Goal: Transaction & Acquisition: Purchase product/service

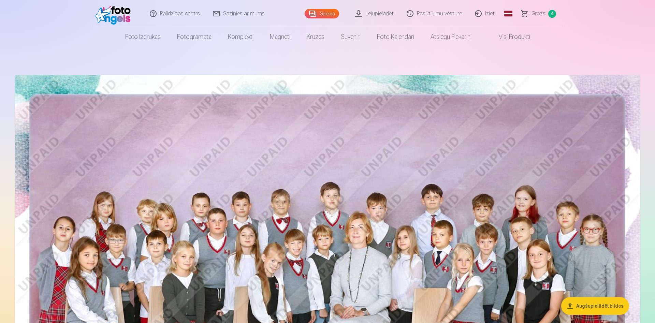
click at [535, 15] on span "Grozs" at bounding box center [538, 14] width 14 height 8
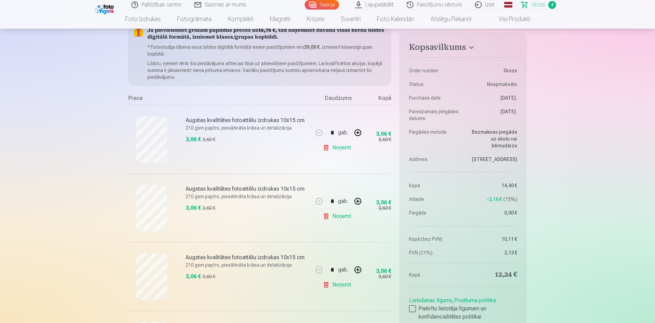
scroll to position [174, 0]
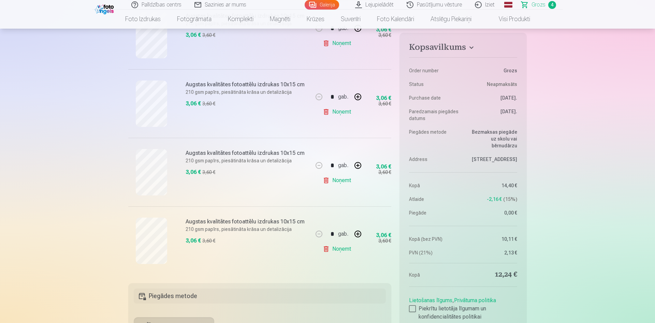
click at [323, 109] on link "Noņemt" at bounding box center [338, 112] width 31 height 14
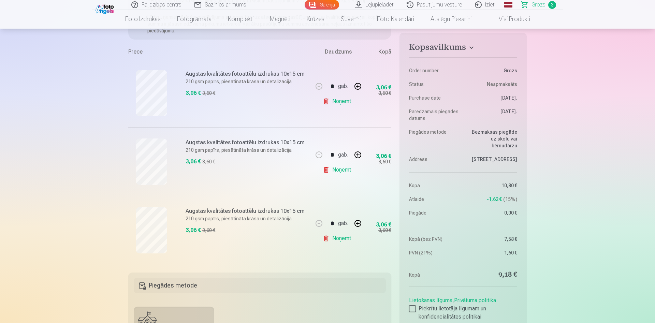
scroll to position [104, 0]
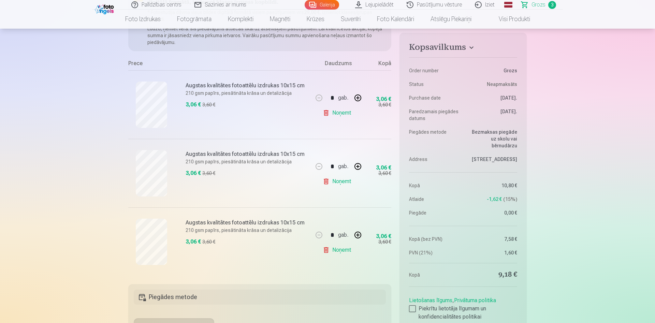
click at [323, 115] on link "Noņemt" at bounding box center [338, 113] width 31 height 14
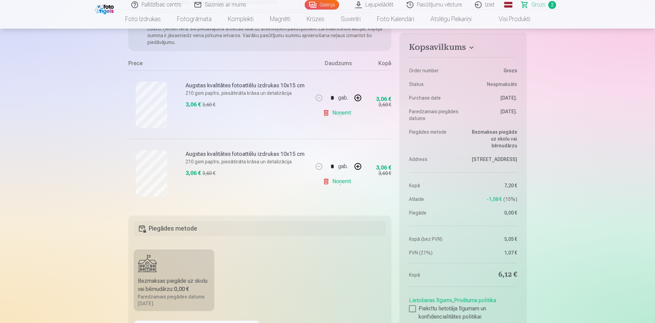
click at [327, 113] on link "Noņemt" at bounding box center [338, 113] width 31 height 14
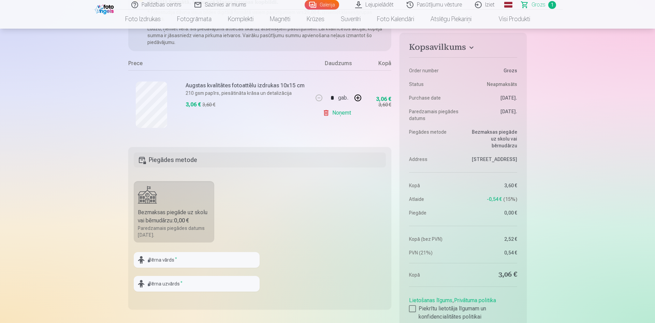
click at [326, 113] on link "Noņemt" at bounding box center [338, 113] width 31 height 14
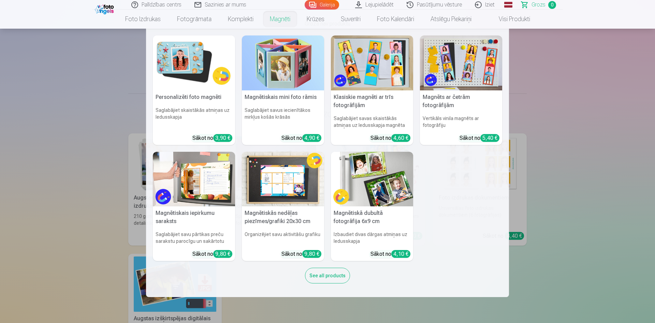
click at [285, 21] on link "Magnēti" at bounding box center [280, 19] width 37 height 19
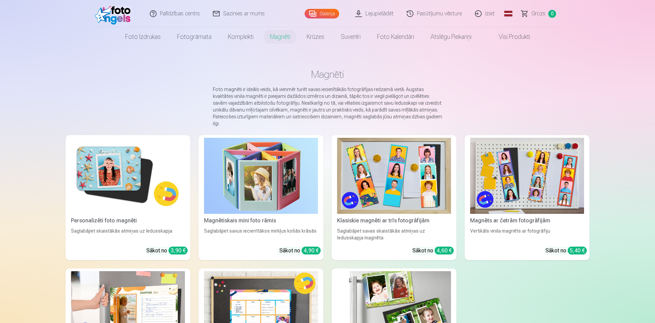
click at [134, 183] on img at bounding box center [128, 176] width 114 height 76
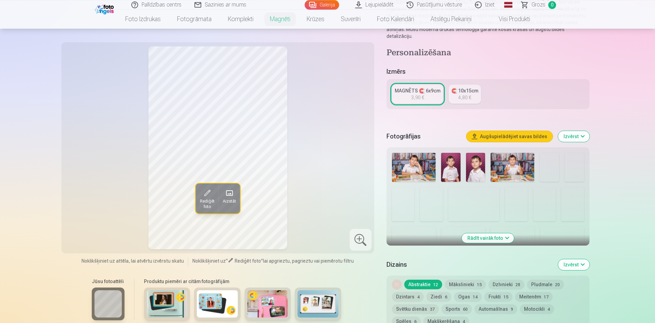
scroll to position [104, 0]
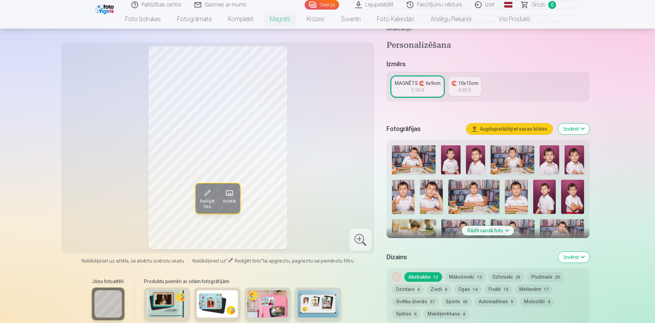
click at [451, 150] on img at bounding box center [450, 159] width 19 height 29
click at [475, 155] on img at bounding box center [475, 159] width 19 height 29
click at [545, 152] on img at bounding box center [548, 159] width 19 height 29
click at [576, 155] on img at bounding box center [573, 159] width 19 height 29
click at [411, 186] on img at bounding box center [403, 197] width 23 height 34
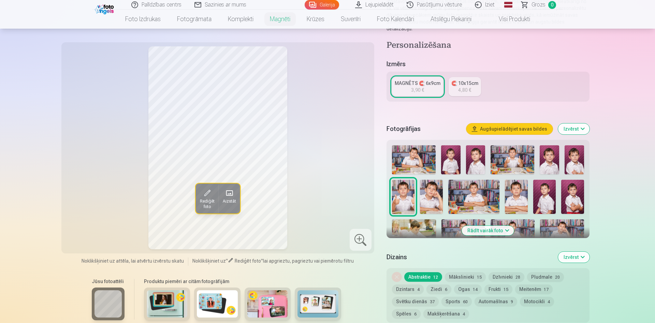
click at [422, 185] on img at bounding box center [431, 197] width 23 height 34
click at [526, 186] on img at bounding box center [516, 197] width 23 height 34
click at [536, 186] on img at bounding box center [544, 197] width 23 height 34
click at [578, 155] on img at bounding box center [573, 159] width 19 height 29
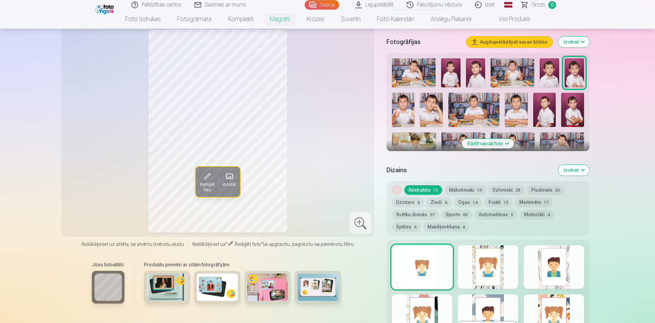
scroll to position [209, 0]
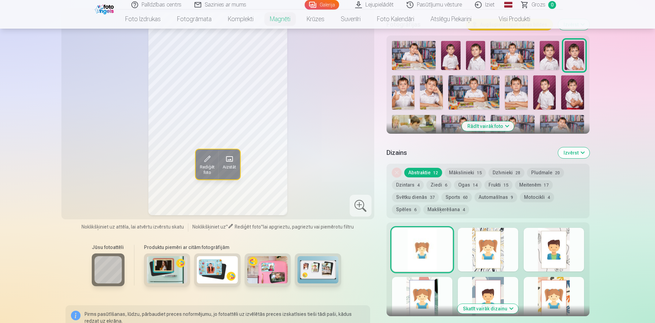
click at [504, 121] on button "Rādīt vairāk foto" at bounding box center [488, 126] width 52 height 10
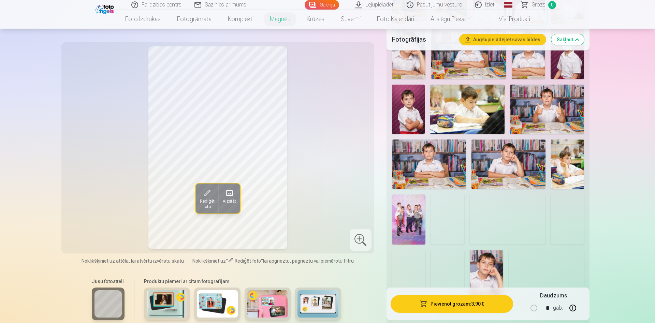
scroll to position [348, 0]
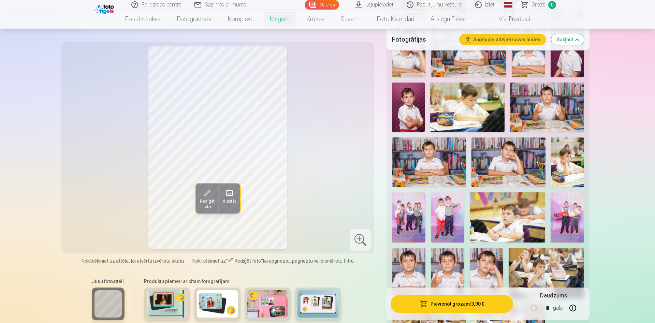
click at [400, 98] on img at bounding box center [408, 107] width 33 height 49
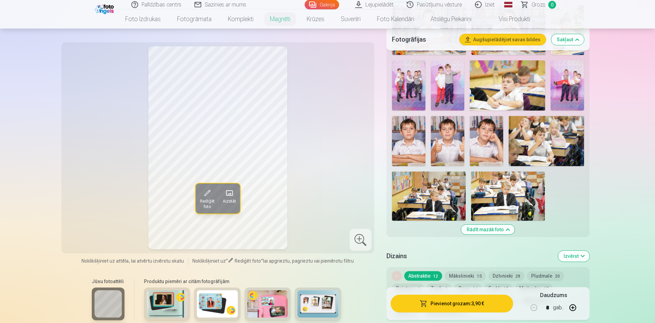
scroll to position [487, 0]
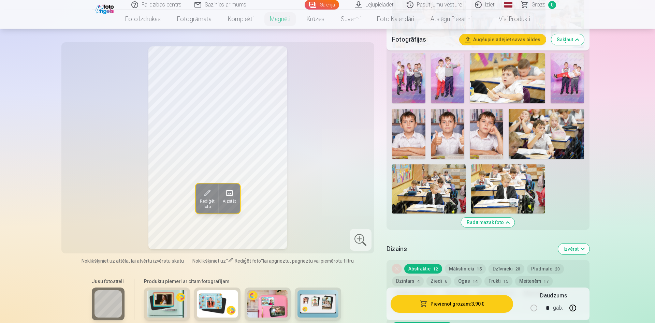
click at [402, 131] on img at bounding box center [408, 134] width 33 height 50
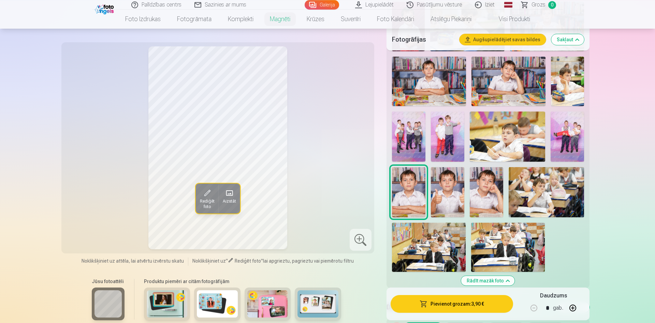
scroll to position [417, 0]
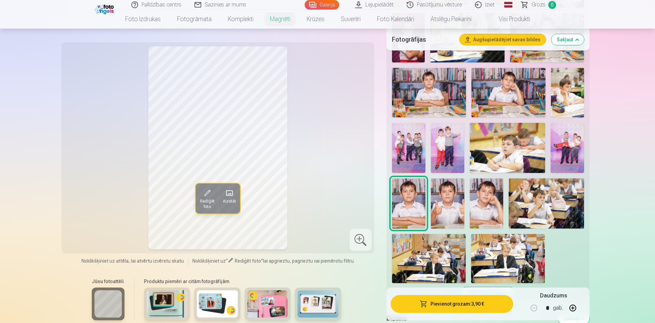
click at [439, 137] on img at bounding box center [447, 148] width 33 height 50
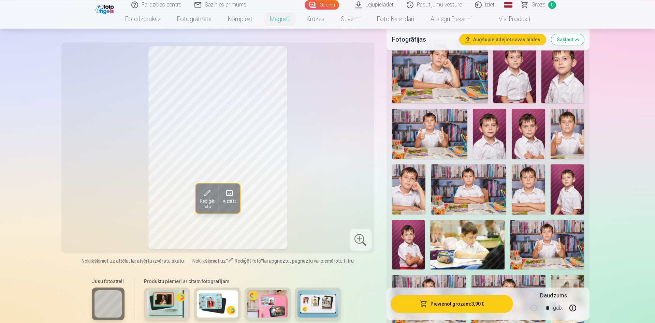
scroll to position [209, 0]
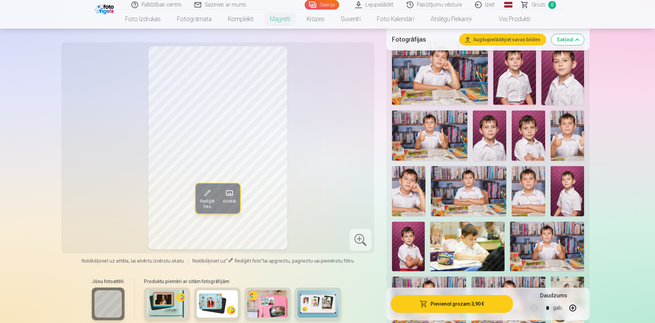
click at [579, 171] on img at bounding box center [566, 191] width 33 height 50
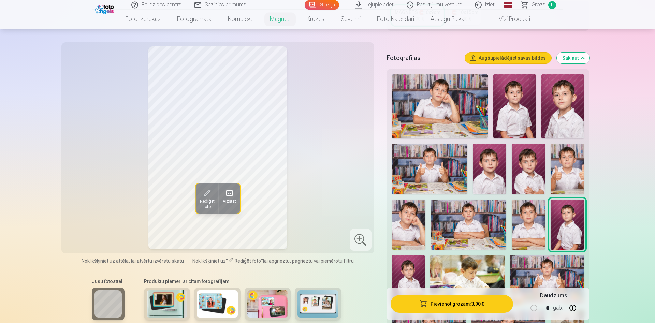
scroll to position [174, 0]
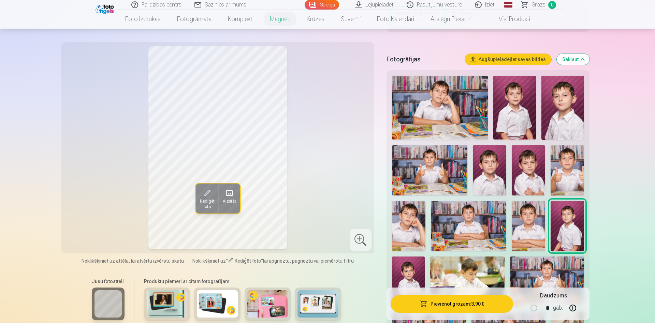
click at [541, 153] on img at bounding box center [528, 170] width 33 height 50
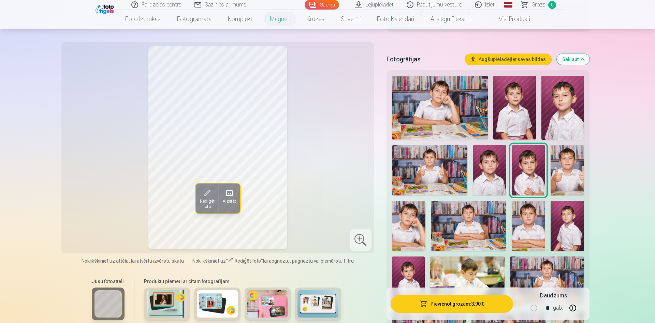
click at [573, 99] on img at bounding box center [562, 108] width 43 height 64
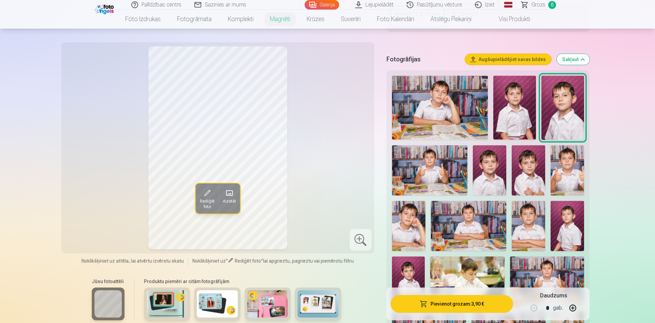
click at [527, 112] on img at bounding box center [514, 108] width 43 height 64
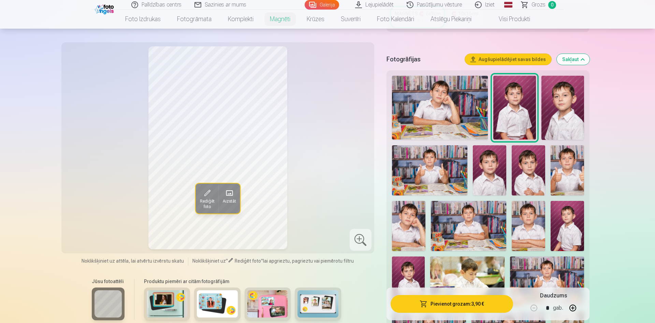
click at [555, 109] on img at bounding box center [562, 108] width 43 height 64
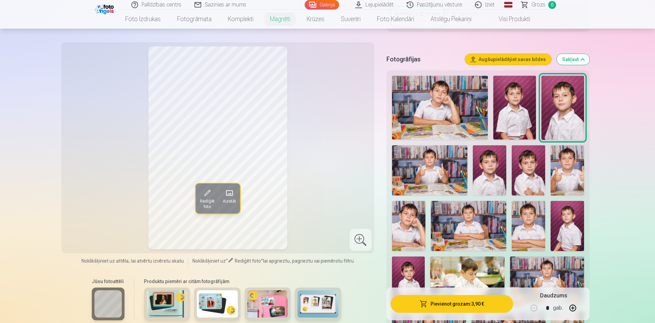
click at [534, 167] on img at bounding box center [528, 170] width 33 height 50
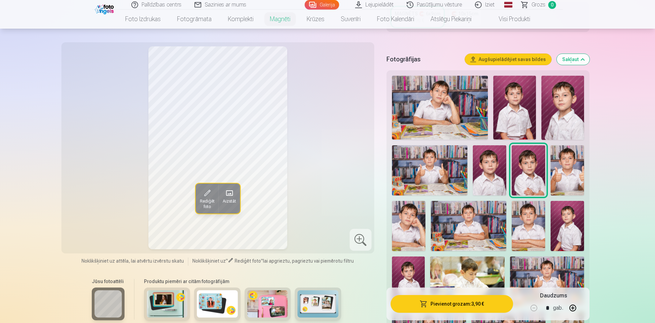
click at [521, 118] on img at bounding box center [514, 108] width 43 height 64
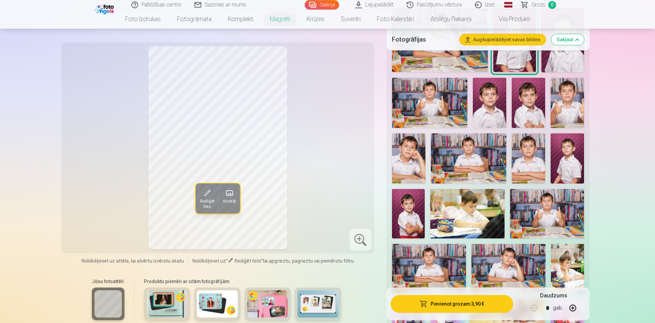
scroll to position [243, 0]
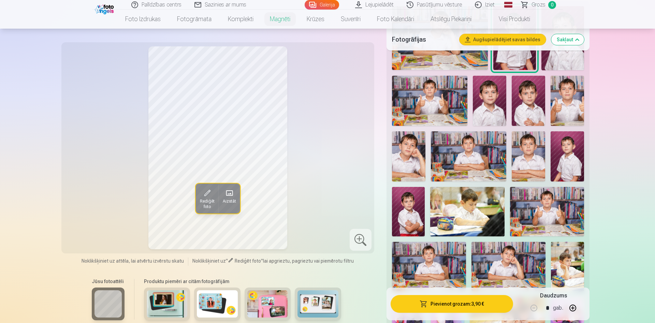
click at [410, 199] on img at bounding box center [408, 211] width 33 height 49
click at [522, 93] on img at bounding box center [528, 101] width 33 height 50
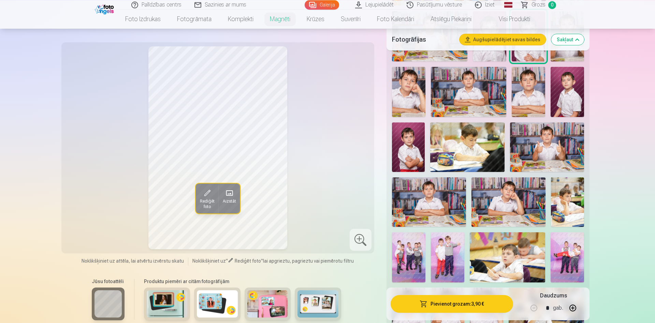
scroll to position [313, 0]
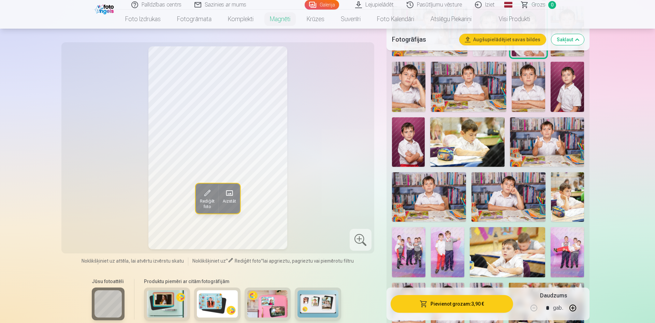
click at [478, 299] on button "Pievienot grozam : 3,90 €" at bounding box center [451, 304] width 122 height 18
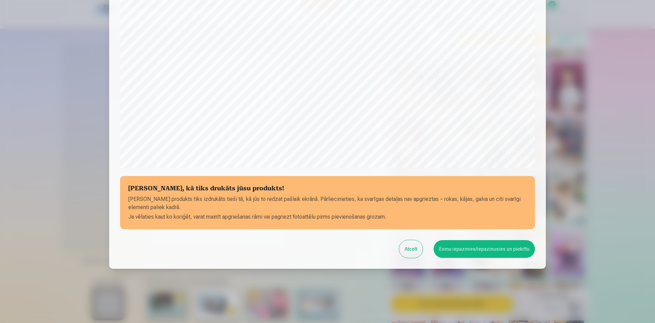
scroll to position [168, 0]
click at [494, 250] on button "Esmu iepazinies/iepazinusies un piekrītu" at bounding box center [483, 249] width 101 height 18
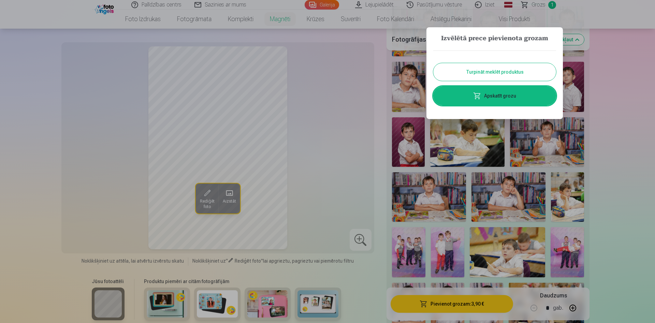
click at [514, 67] on button "Turpināt meklēt produktus" at bounding box center [494, 72] width 123 height 18
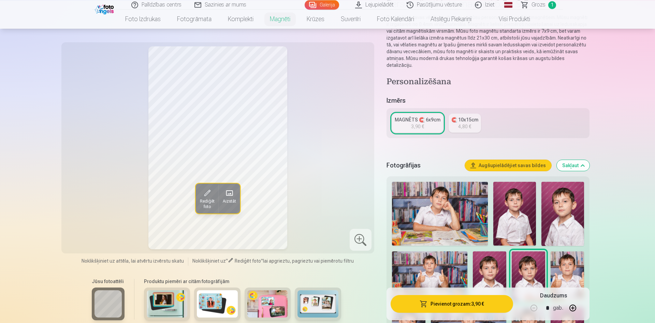
scroll to position [0, 0]
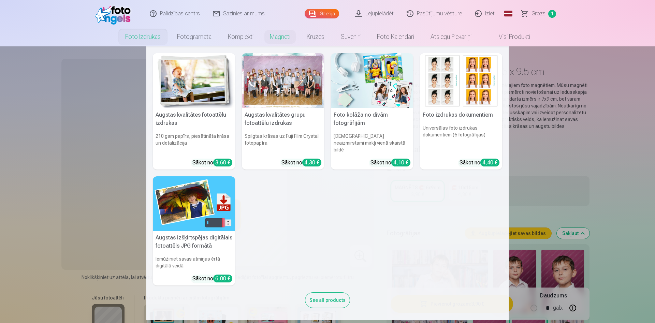
click at [142, 39] on link "Foto izdrukas" at bounding box center [143, 36] width 52 height 19
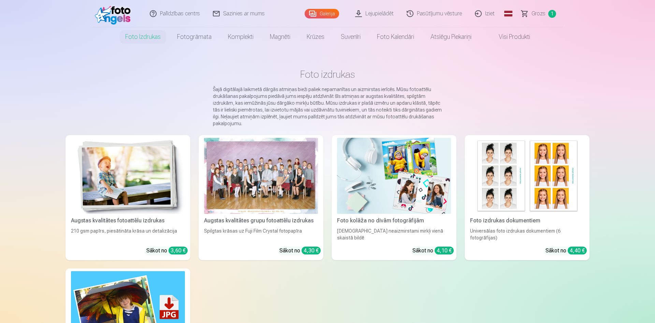
click at [158, 188] on img at bounding box center [128, 176] width 114 height 76
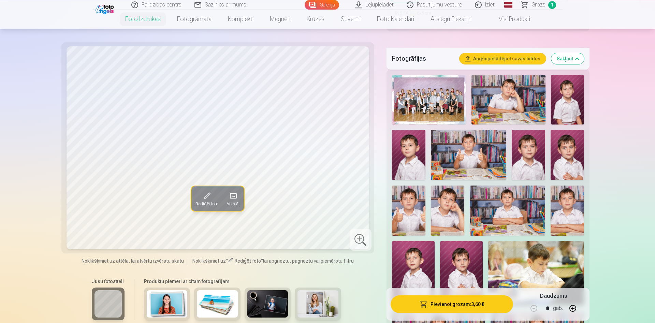
scroll to position [174, 0]
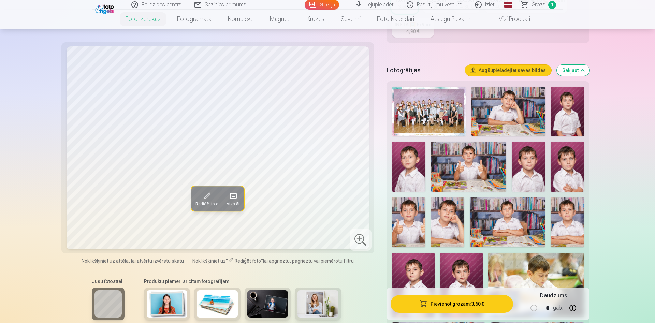
click at [425, 114] on img at bounding box center [429, 111] width 74 height 49
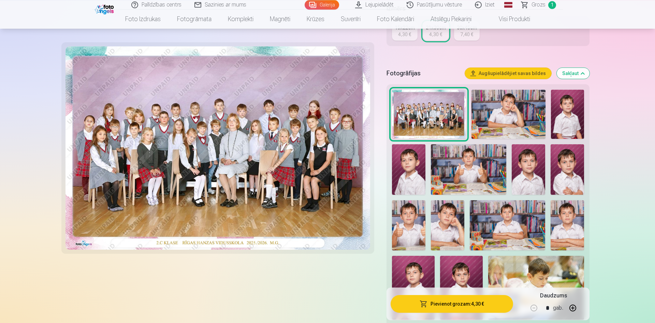
scroll to position [174, 0]
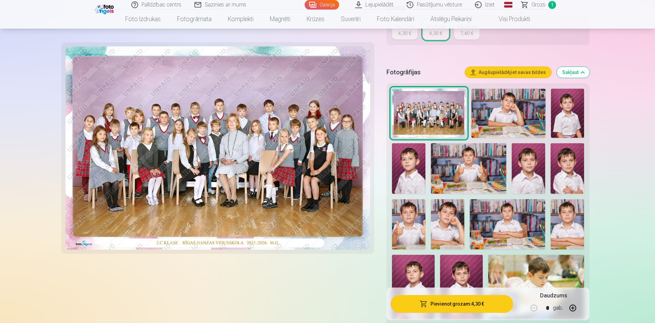
click at [507, 124] on img at bounding box center [508, 113] width 74 height 49
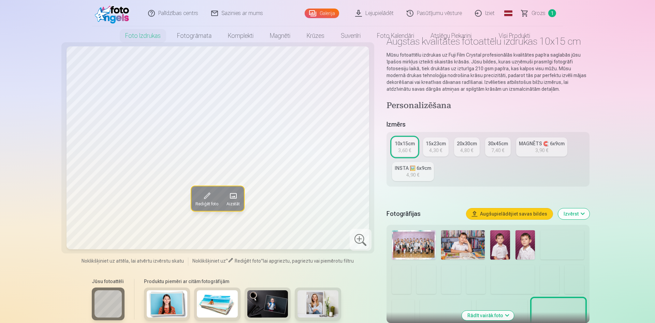
scroll to position [104, 0]
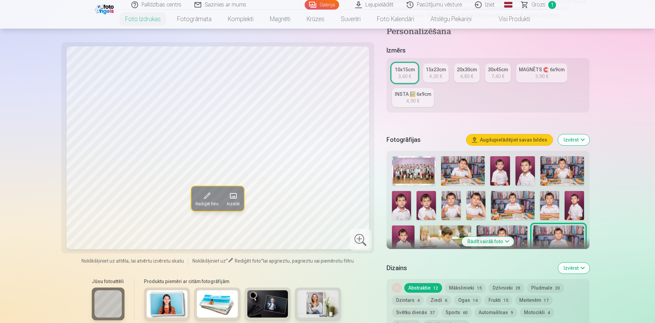
click at [486, 243] on button "Rādīt vairāk foto" at bounding box center [488, 242] width 52 height 10
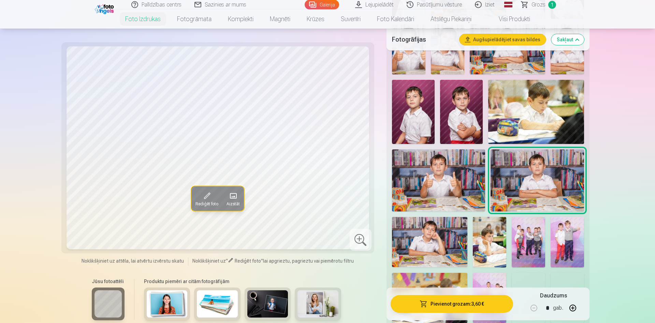
scroll to position [348, 0]
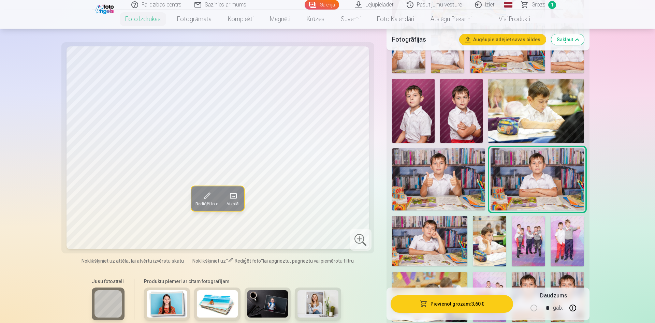
click at [542, 90] on img at bounding box center [536, 111] width 96 height 64
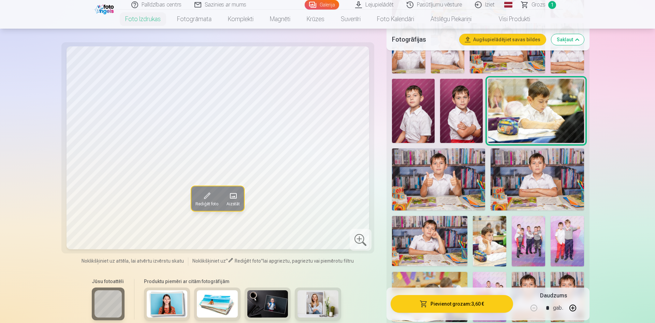
click at [487, 232] on img at bounding box center [489, 241] width 33 height 50
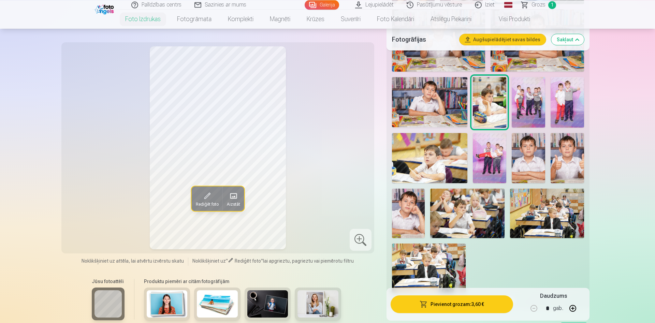
scroll to position [487, 0]
click at [532, 112] on img at bounding box center [528, 102] width 33 height 50
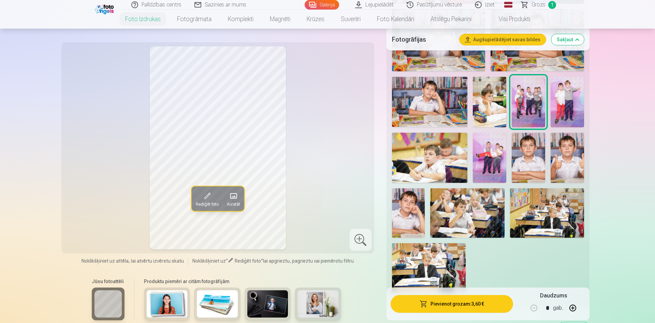
click at [486, 164] on img at bounding box center [489, 158] width 33 height 50
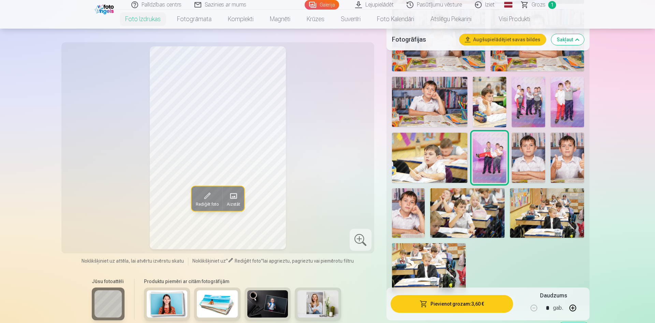
click at [534, 104] on img at bounding box center [528, 102] width 33 height 50
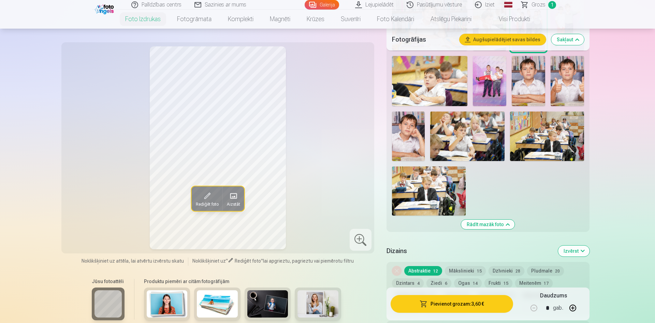
scroll to position [661, 0]
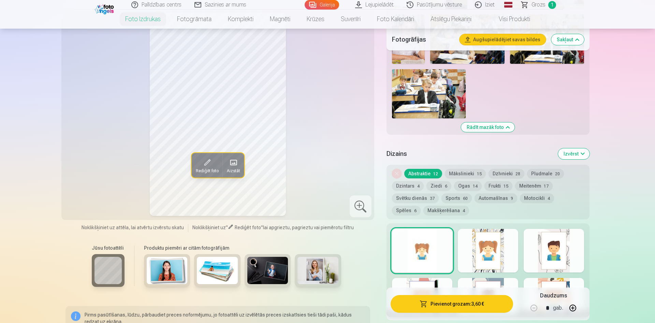
click at [453, 303] on button "Pievienot grozam : 3,60 €" at bounding box center [451, 304] width 122 height 18
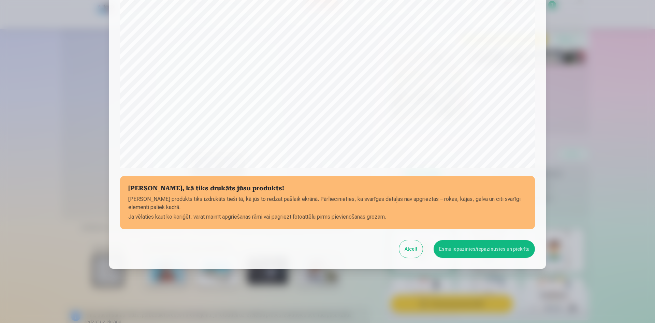
scroll to position [168, 0]
click at [494, 257] on div "[PERSON_NAME], kā tiks drukāts jūsu produkts! Jūsu produkts tiks izdrukāts tieš…" at bounding box center [327, 57] width 436 height 423
click at [500, 249] on button "Esmu iepazinies/iepazinusies un piekrītu" at bounding box center [483, 249] width 101 height 18
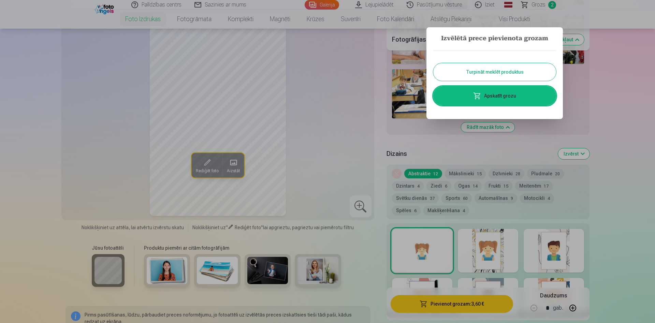
click at [519, 92] on link "Apskatīt grozu" at bounding box center [494, 95] width 123 height 19
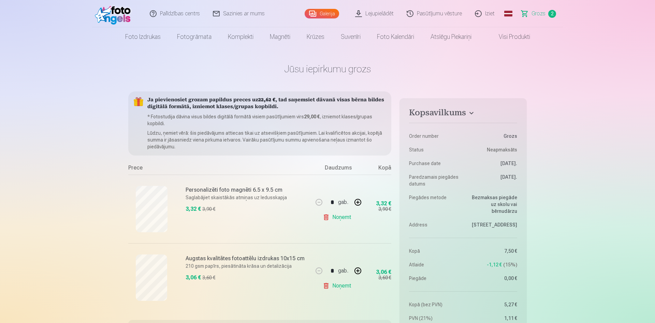
click at [154, 36] on link "Foto izdrukas" at bounding box center [143, 36] width 52 height 19
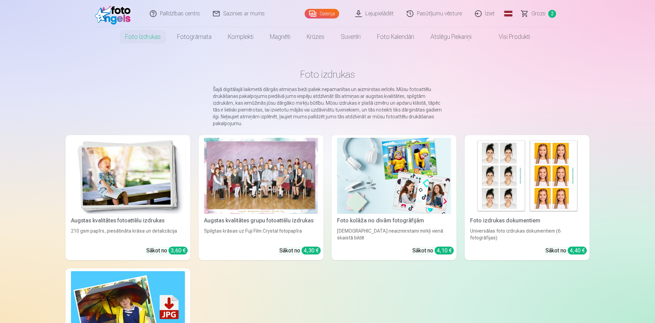
click at [122, 172] on img at bounding box center [128, 176] width 114 height 76
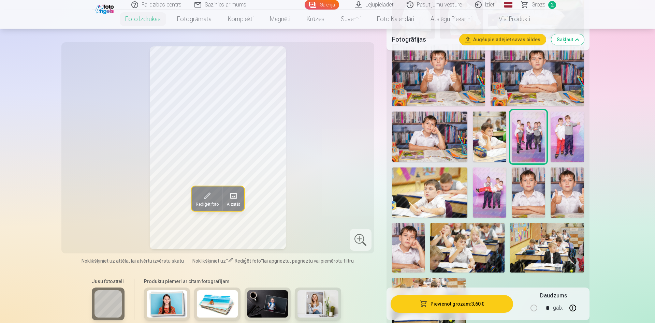
scroll to position [522, 0]
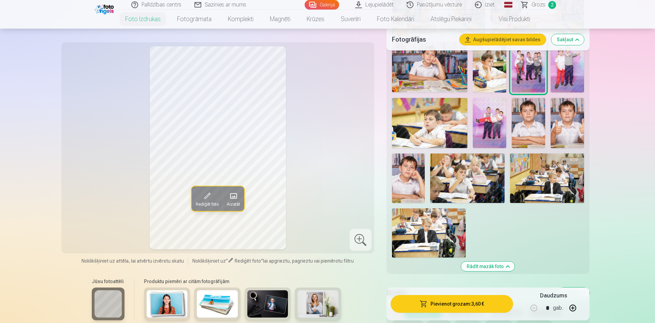
click at [460, 162] on img at bounding box center [467, 177] width 74 height 49
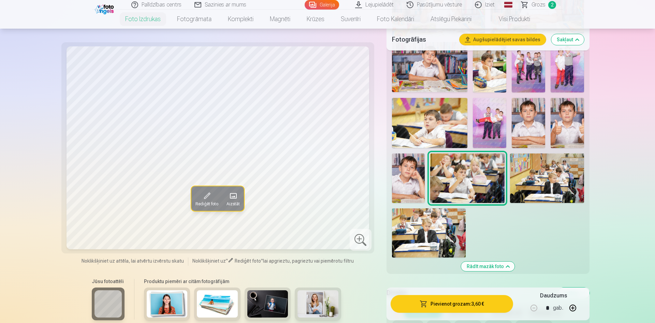
click at [545, 171] on img at bounding box center [547, 177] width 74 height 49
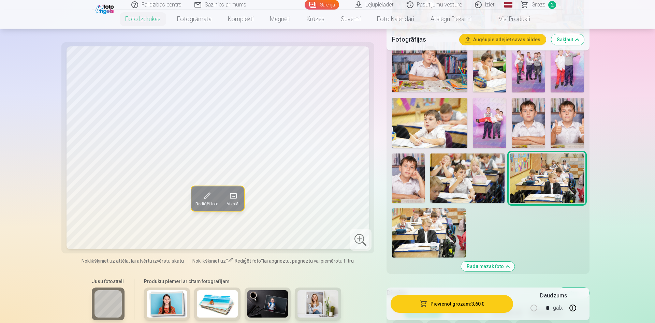
click at [422, 229] on img at bounding box center [429, 232] width 74 height 49
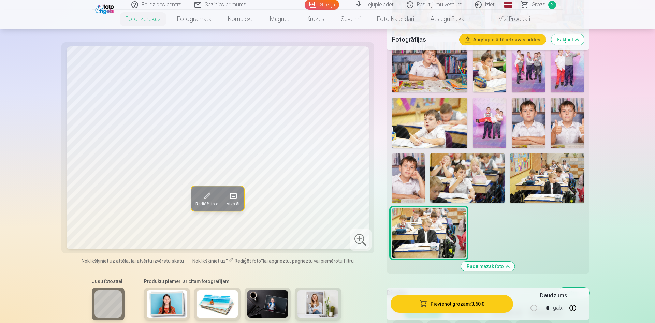
click at [463, 184] on img at bounding box center [467, 177] width 74 height 49
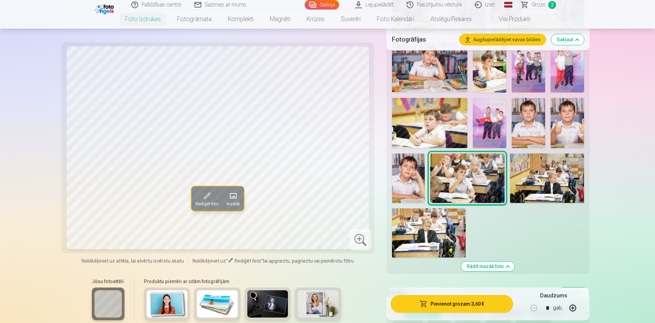
click at [560, 160] on img at bounding box center [547, 177] width 74 height 49
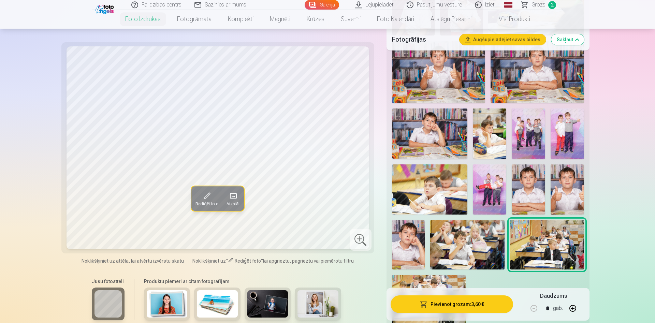
scroll to position [452, 0]
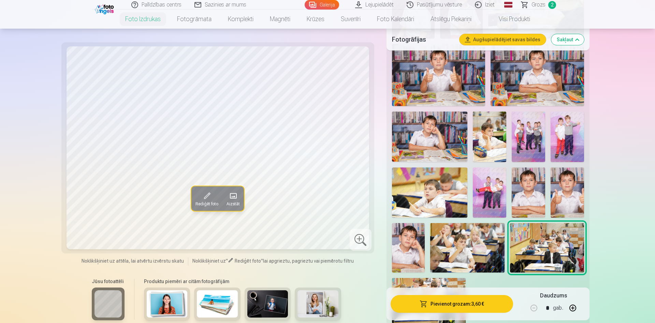
click at [493, 142] on img at bounding box center [489, 137] width 33 height 50
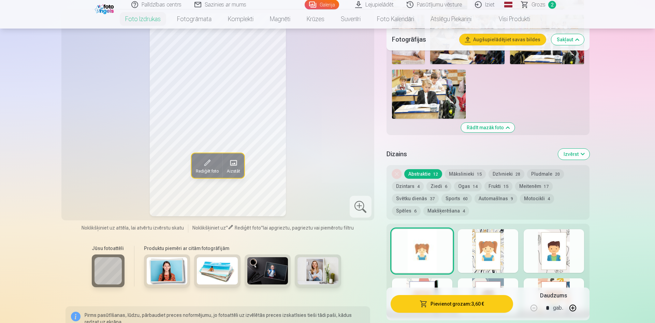
scroll to position [661, 0]
click at [449, 194] on button "Sports 60" at bounding box center [456, 198] width 30 height 10
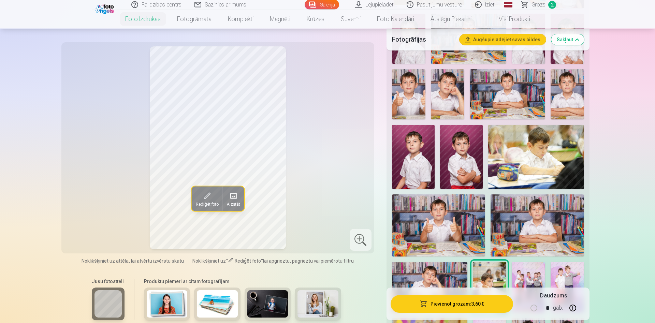
scroll to position [417, 0]
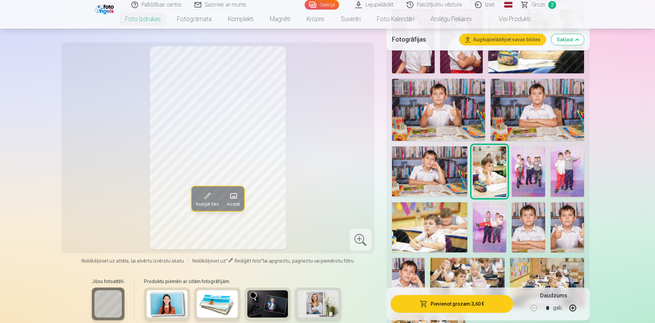
click at [471, 307] on button "Pievienot grozam : 3,60 €" at bounding box center [451, 304] width 122 height 18
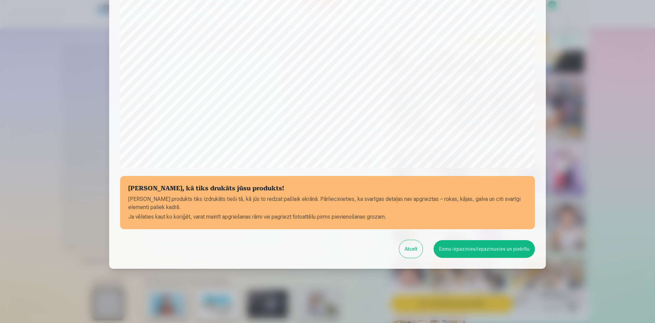
scroll to position [168, 0]
click at [481, 243] on button "Esmu iepazinies/iepazinusies un piekrītu" at bounding box center [483, 249] width 101 height 18
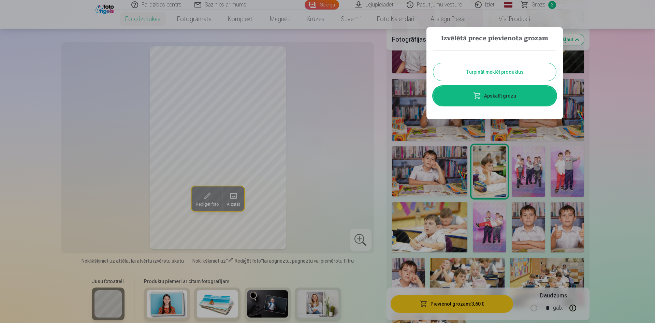
click at [519, 95] on link "Apskatīt grozu" at bounding box center [494, 95] width 123 height 19
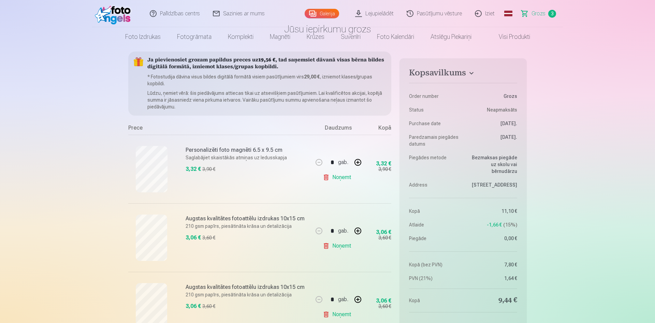
scroll to position [104, 0]
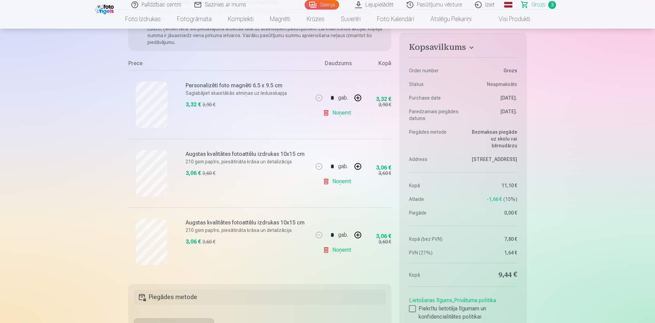
click at [328, 252] on link "Noņemt" at bounding box center [338, 250] width 31 height 14
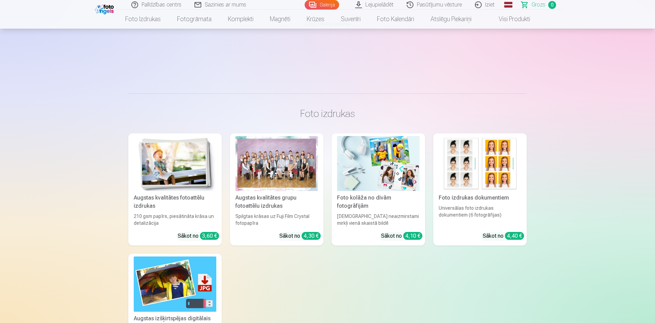
click at [536, 5] on span "Grozs" at bounding box center [538, 5] width 14 height 8
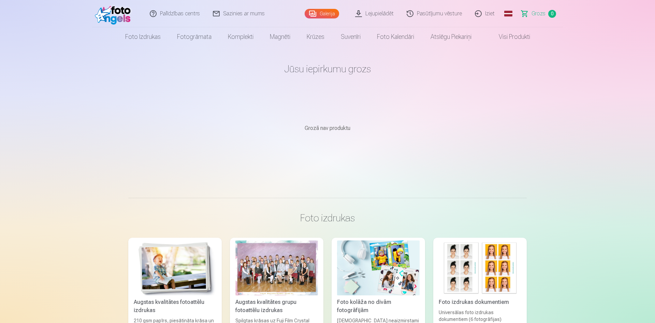
click at [526, 134] on main "Jūsu iepirkumu grozs Grozā nav produktu" at bounding box center [327, 113] width 398 height 135
